Goal: Navigation & Orientation: Find specific page/section

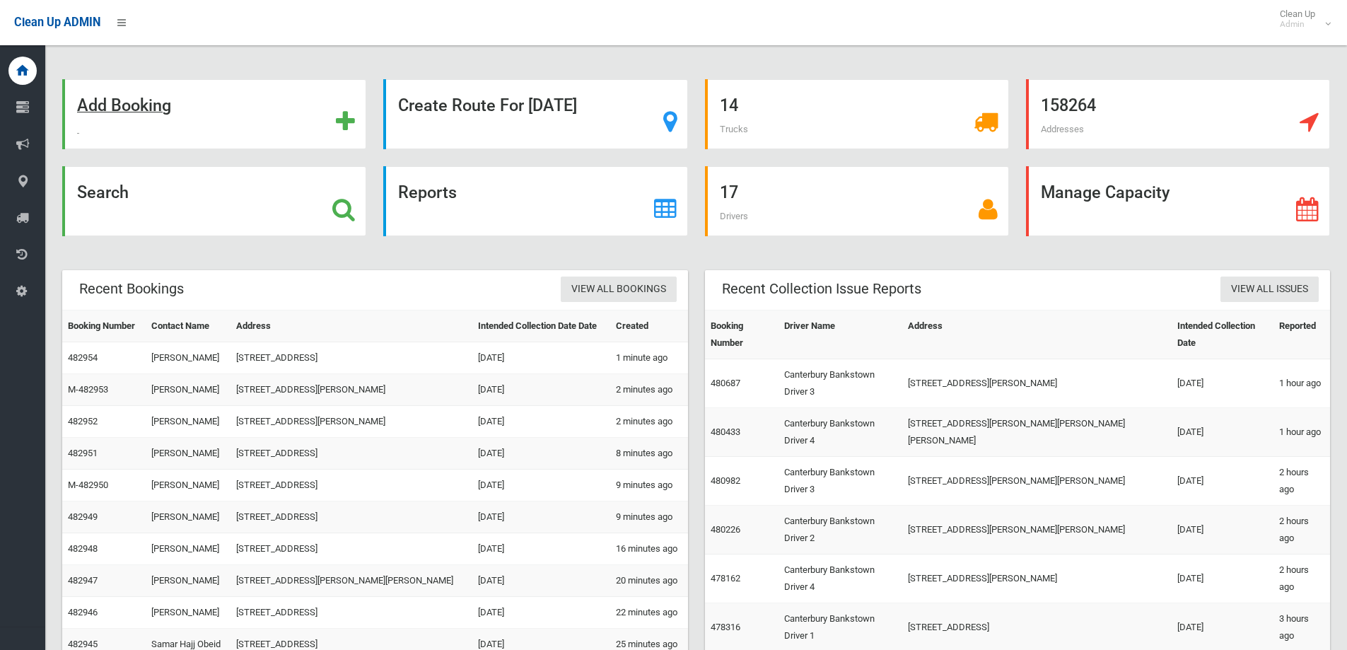
click at [139, 100] on strong "Add Booking" at bounding box center [124, 105] width 94 height 20
click at [110, 189] on strong "Search" at bounding box center [103, 192] width 52 height 20
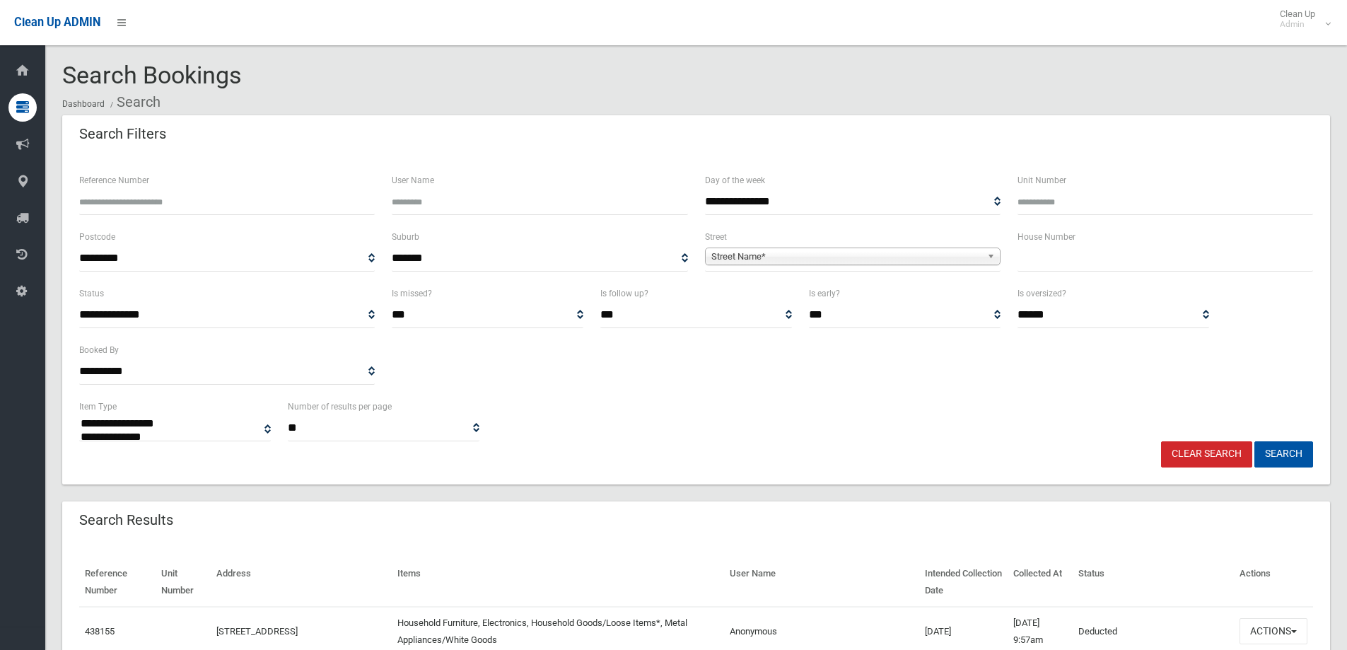
select select
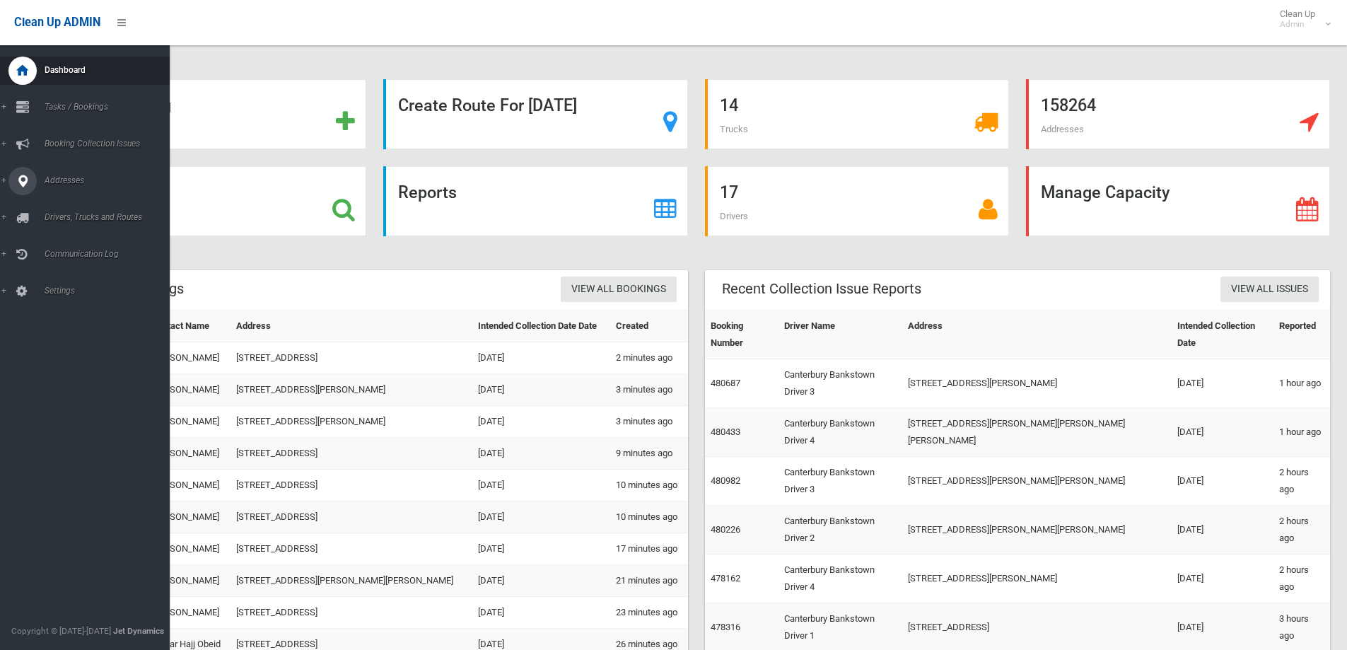
click at [50, 177] on span "Addresses" at bounding box center [110, 180] width 140 height 10
click at [76, 206] on span "All Addresses" at bounding box center [104, 205] width 128 height 10
